Goal: Check status

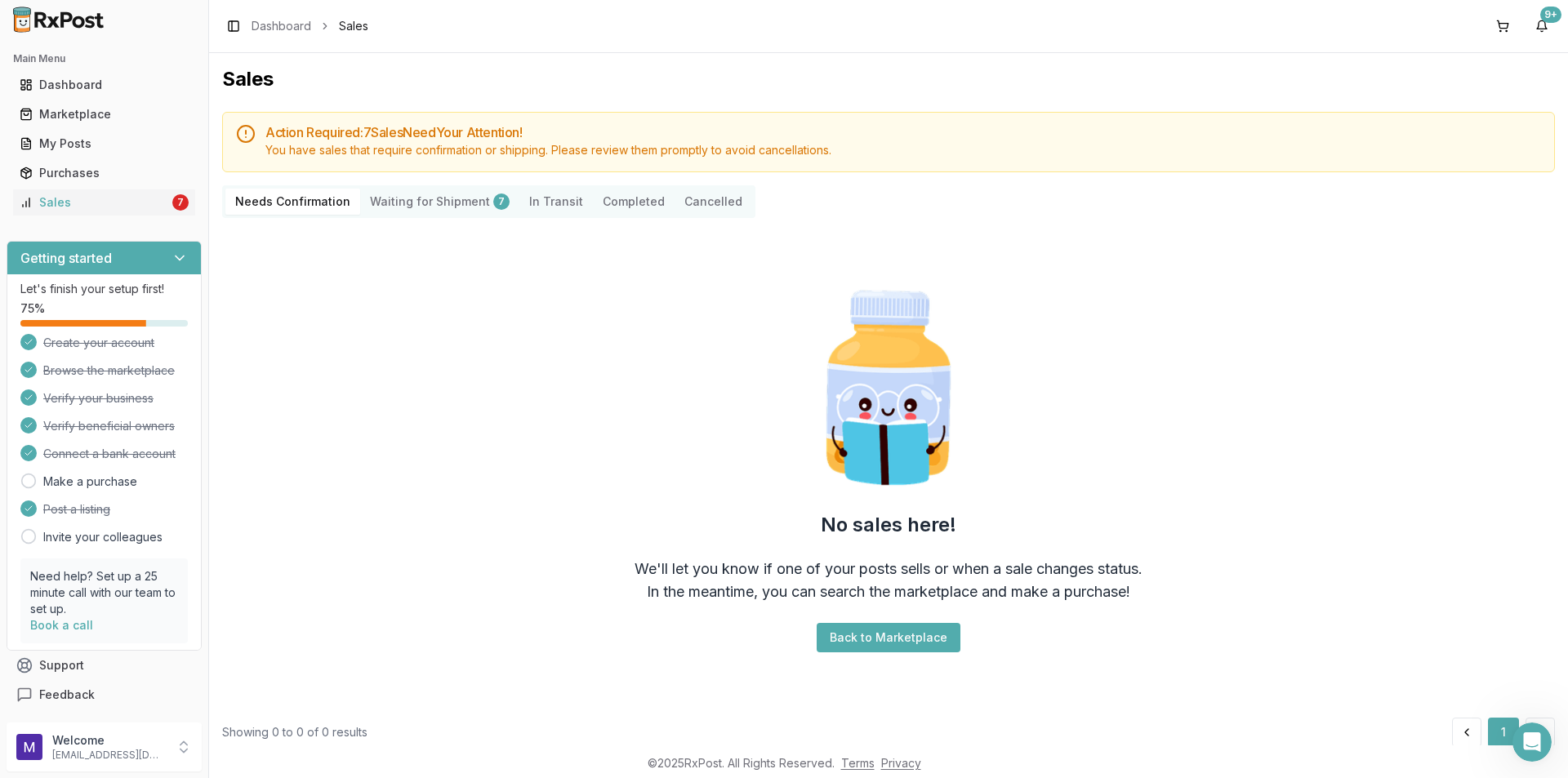
scroll to position [1705, 0]
click at [855, 641] on button "Back to Marketplace" at bounding box center [888, 638] width 143 height 30
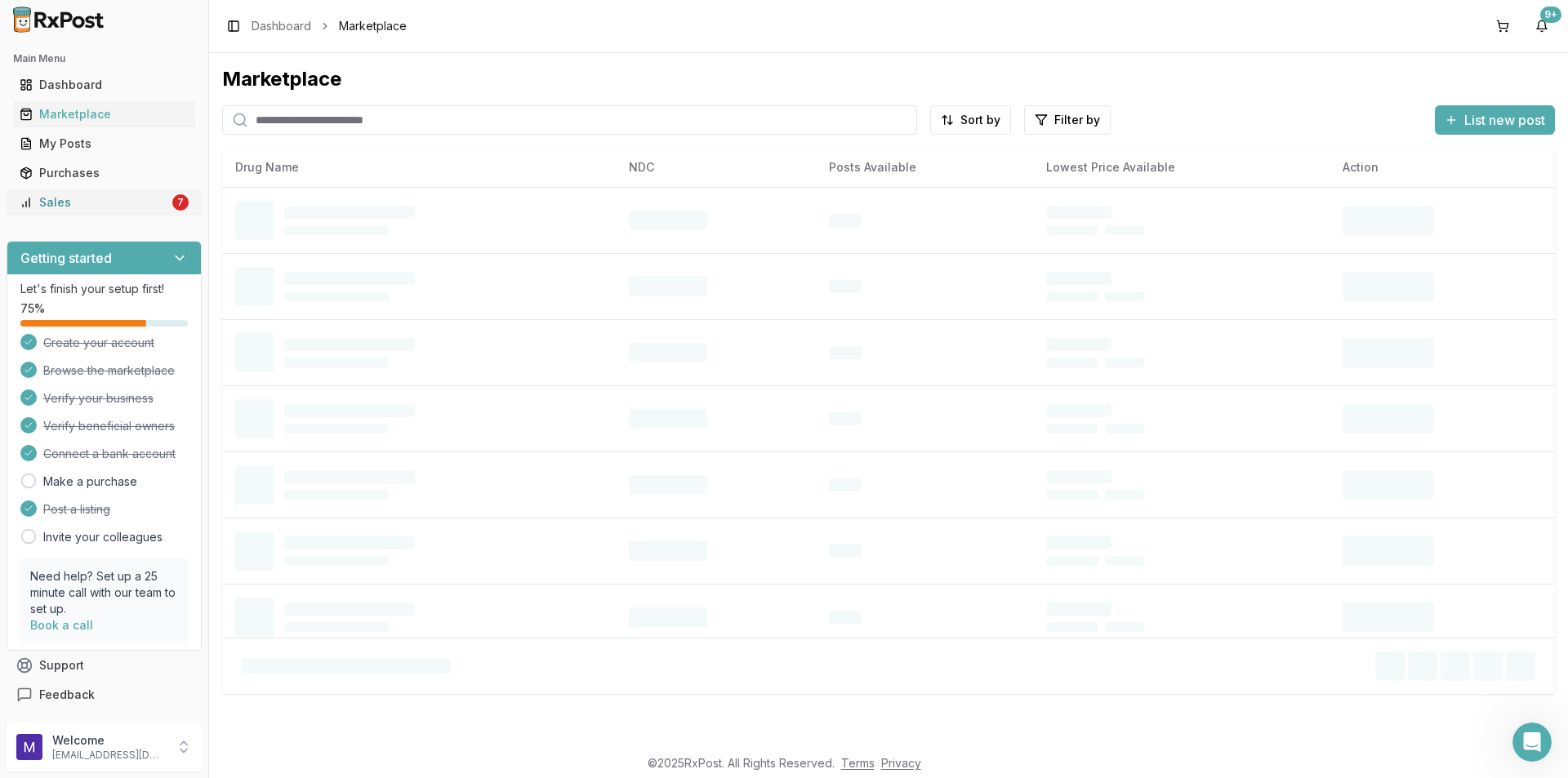
click at [67, 194] on link "Sales 7" at bounding box center [104, 203] width 182 height 30
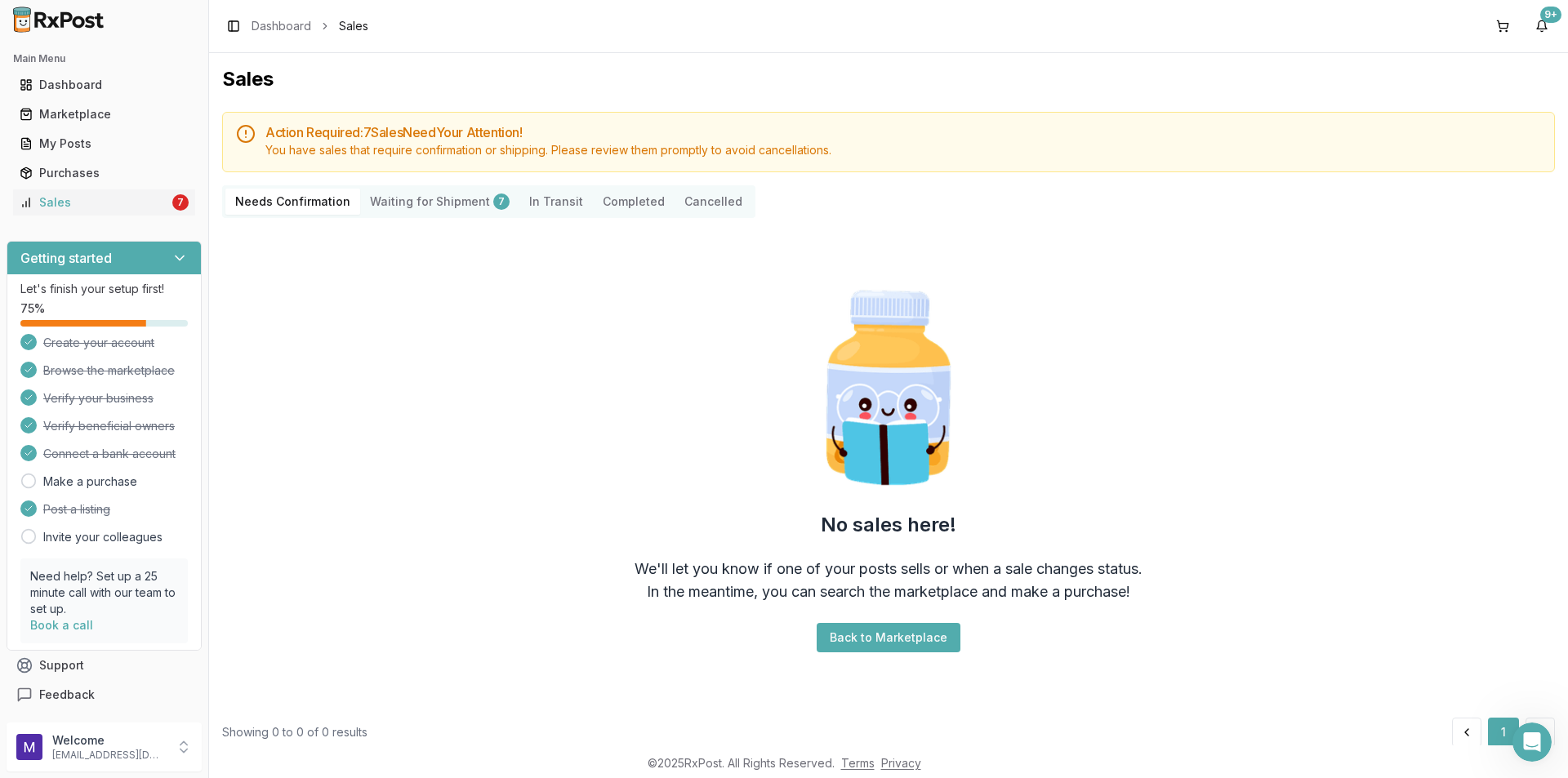
click at [428, 199] on Shipment "Waiting for Shipment 7" at bounding box center [439, 202] width 159 height 26
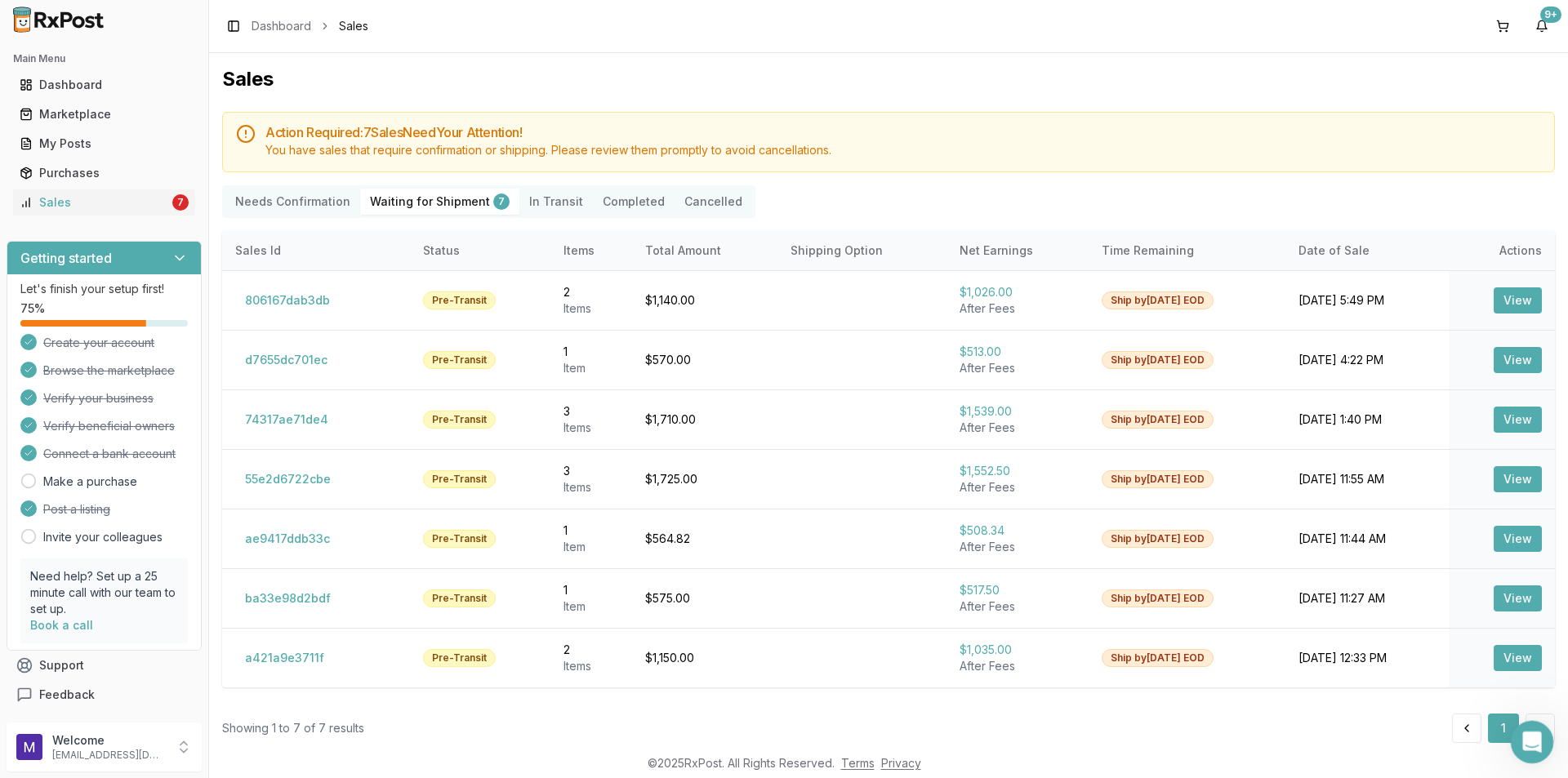
click at [1530, 729] on icon "Open Intercom Messenger" at bounding box center [1529, 739] width 27 height 27
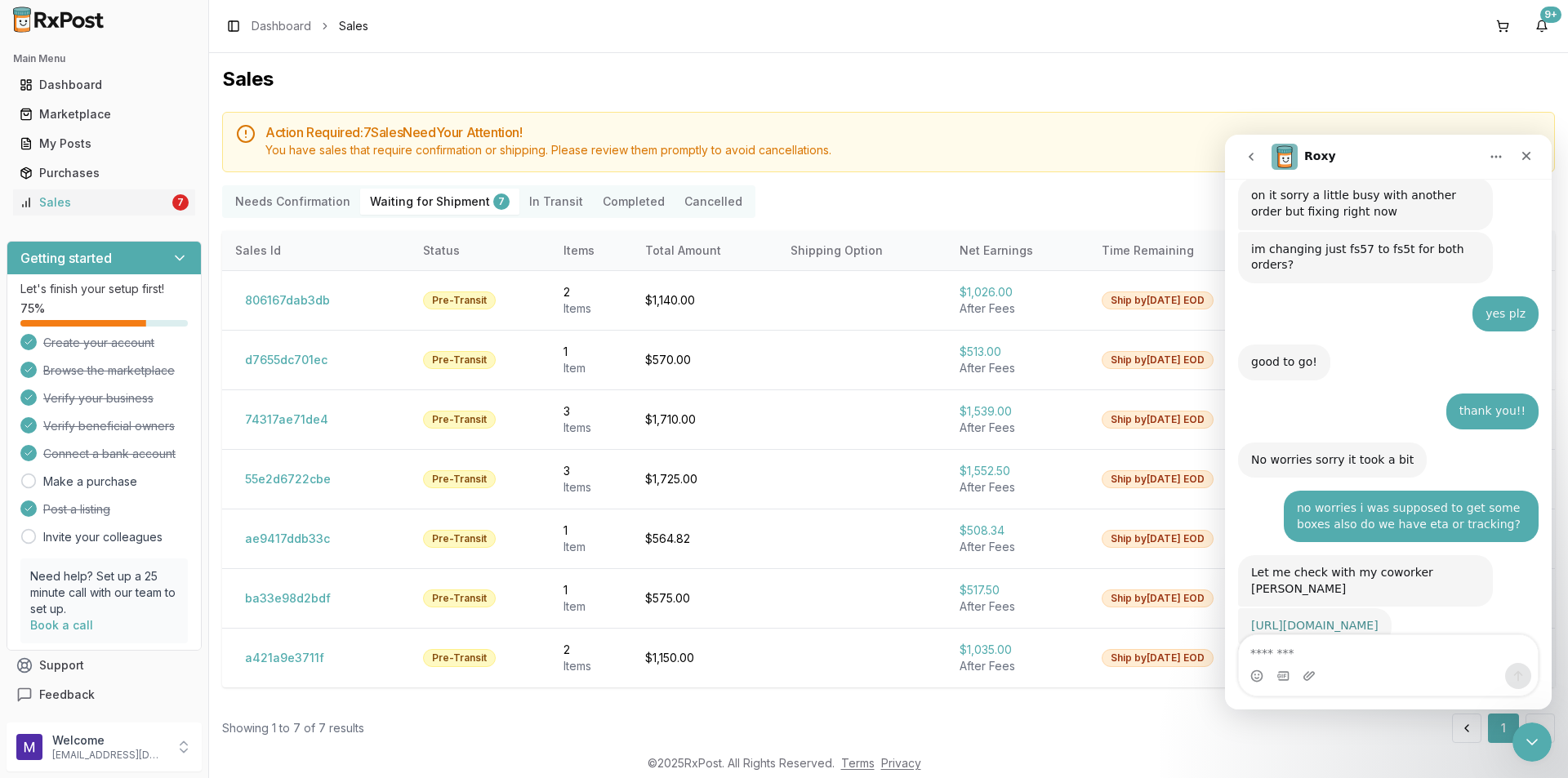
scroll to position [1689, 0]
click at [1332, 618] on link "[URL][DOMAIN_NAME]" at bounding box center [1315, 624] width 128 height 13
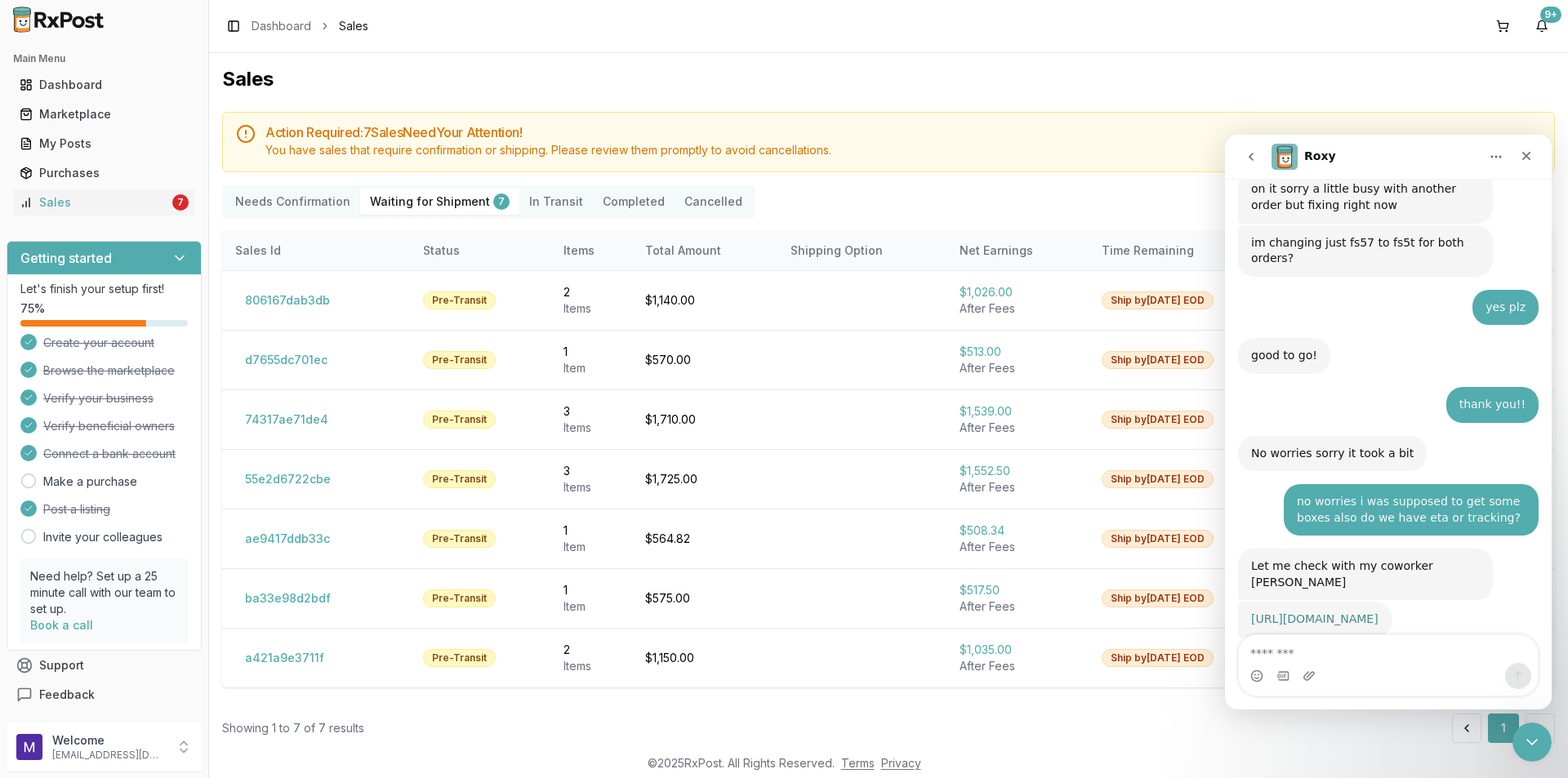
scroll to position [1705, 0]
